Goal: Information Seeking & Learning: Check status

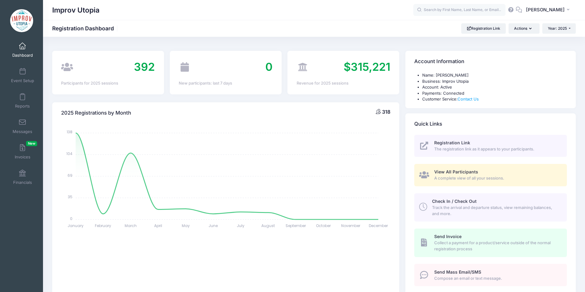
select select
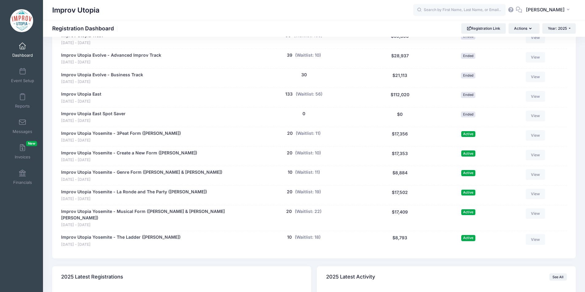
scroll to position [317, 0]
click at [22, 121] on span at bounding box center [22, 122] width 0 height 7
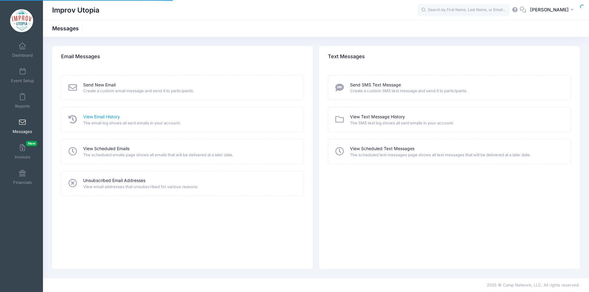
click at [95, 117] on link "View Email History" at bounding box center [101, 117] width 37 height 6
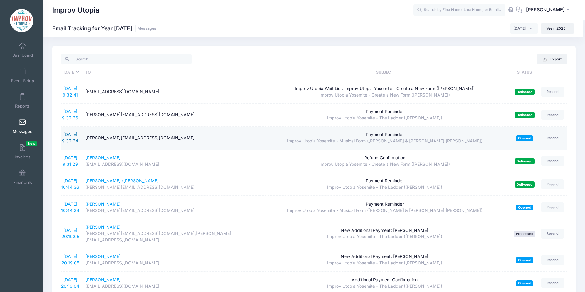
click at [74, 137] on link "[DATE] 9:32:34" at bounding box center [70, 138] width 16 height 12
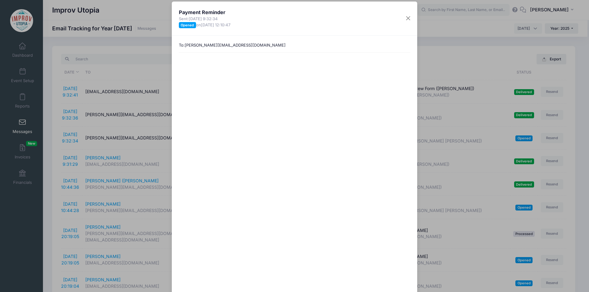
click at [119, 76] on div "Payment Reminder Sent: [DATE] 9:32:34 Opened on [DATE] 12:10:47 To: [PERSON_NAM…" at bounding box center [294, 146] width 589 height 292
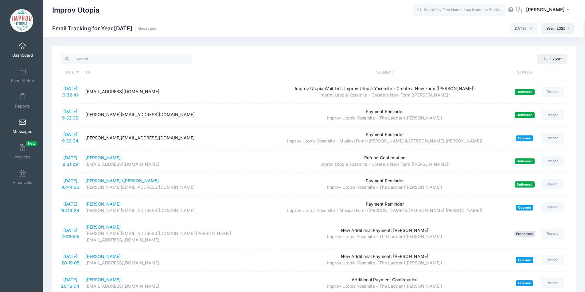
click at [22, 48] on span at bounding box center [22, 46] width 0 height 7
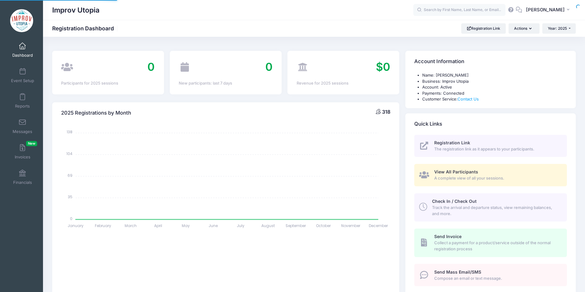
select select
